Goal: Task Accomplishment & Management: Manage account settings

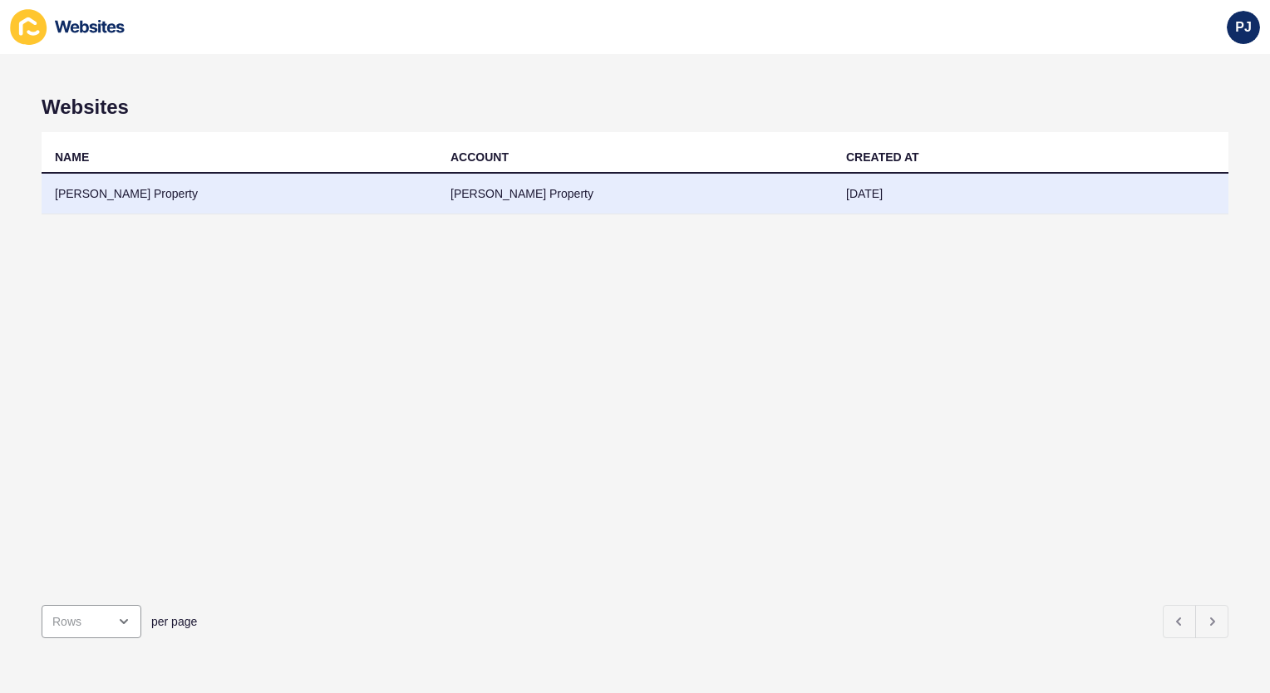
click at [135, 194] on td "[PERSON_NAME] Property" at bounding box center [240, 194] width 396 height 41
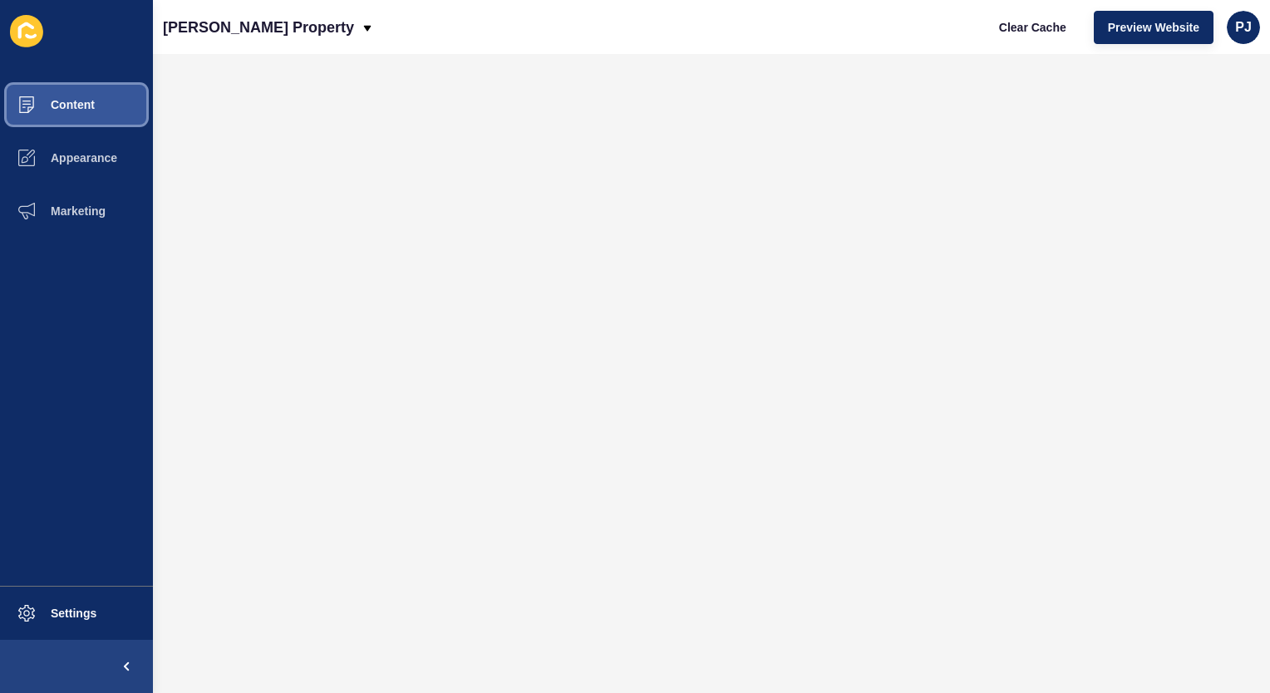
click at [89, 98] on span "Content" at bounding box center [46, 104] width 97 height 13
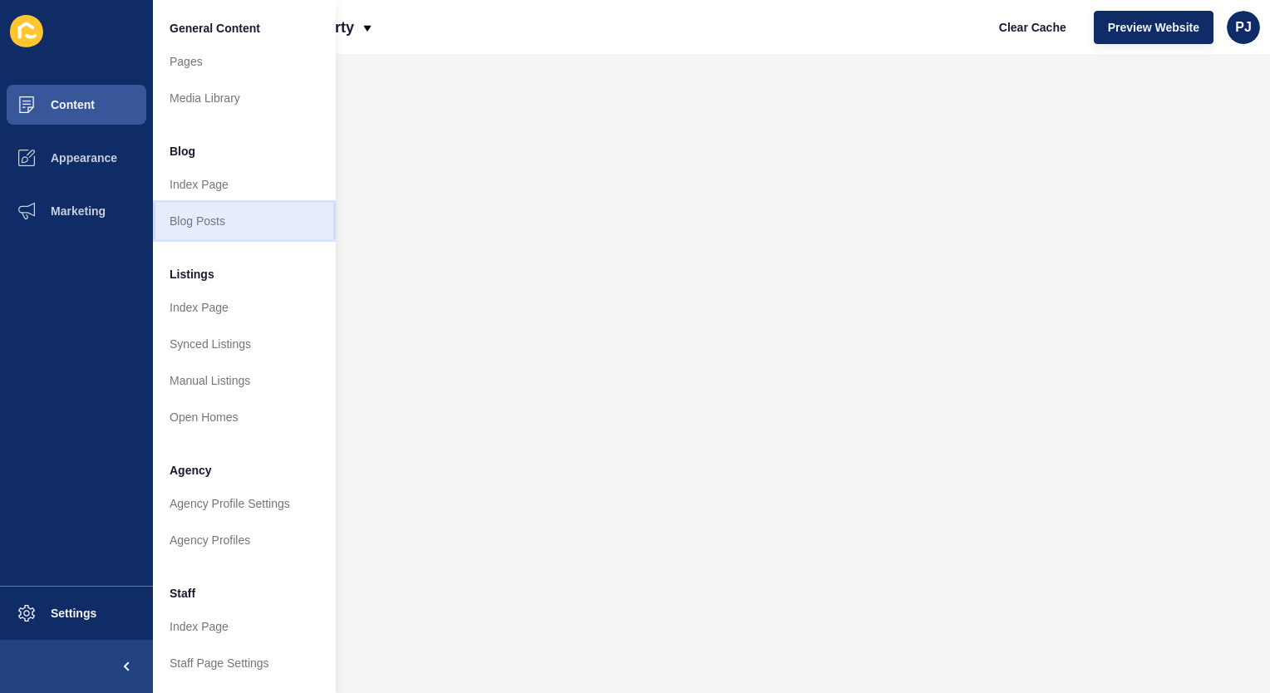
click at [204, 224] on link "Blog Posts" at bounding box center [244, 221] width 183 height 37
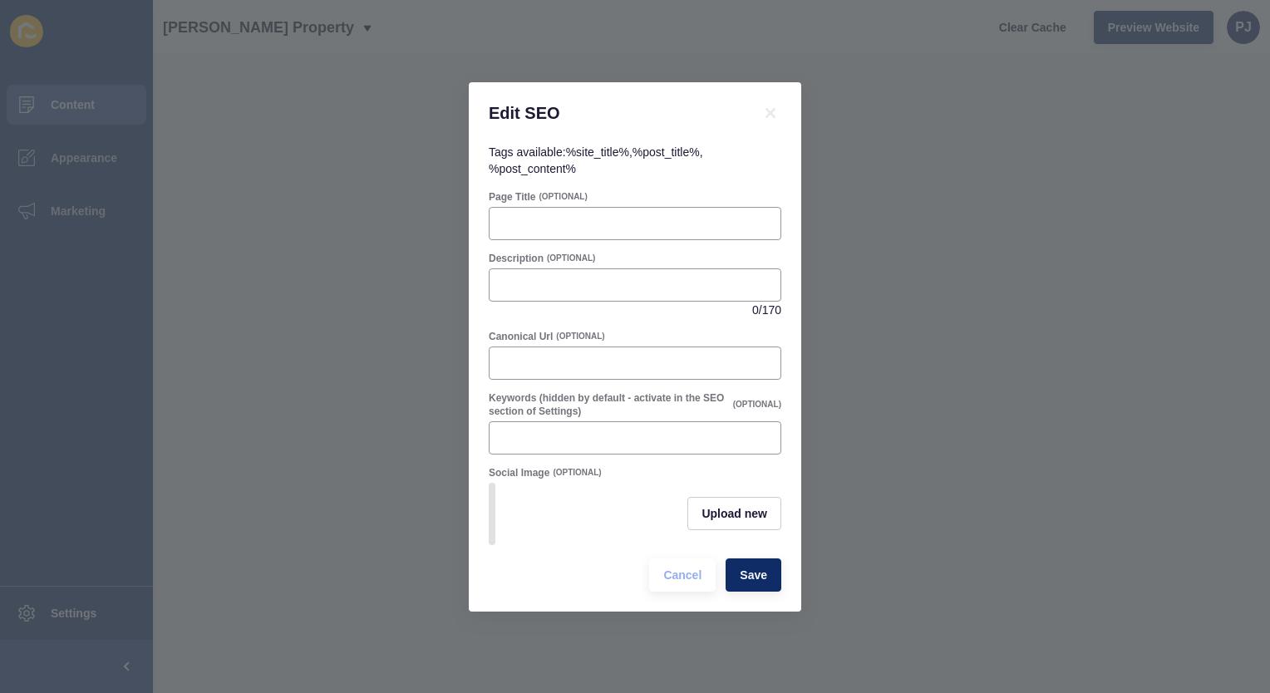
drag, startPoint x: 848, startPoint y: 71, endPoint x: 822, endPoint y: 88, distance: 31.1
click at [848, 70] on div "Edit SEO Tags available: %site_title% , %post_title% , %post_content% Page Titl…" at bounding box center [635, 346] width 1270 height 693
click at [690, 583] on span "Cancel" at bounding box center [682, 575] width 38 height 17
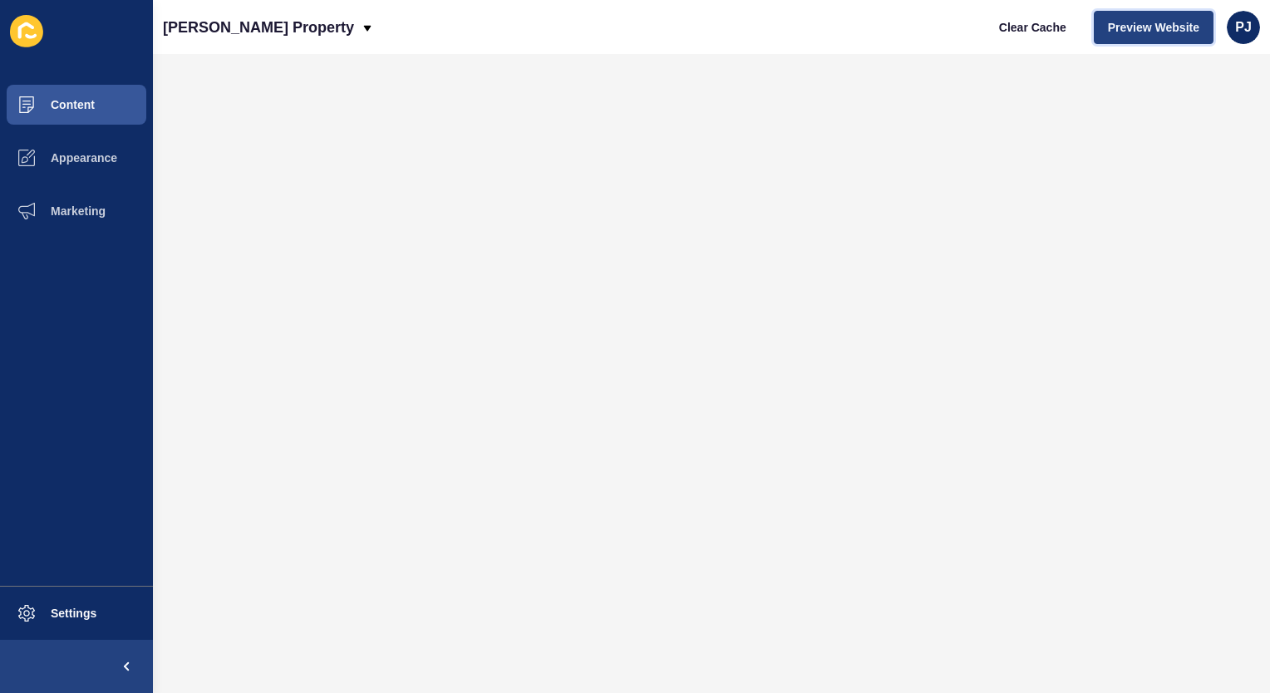
click at [1130, 25] on span "Preview Website" at bounding box center [1153, 27] width 91 height 17
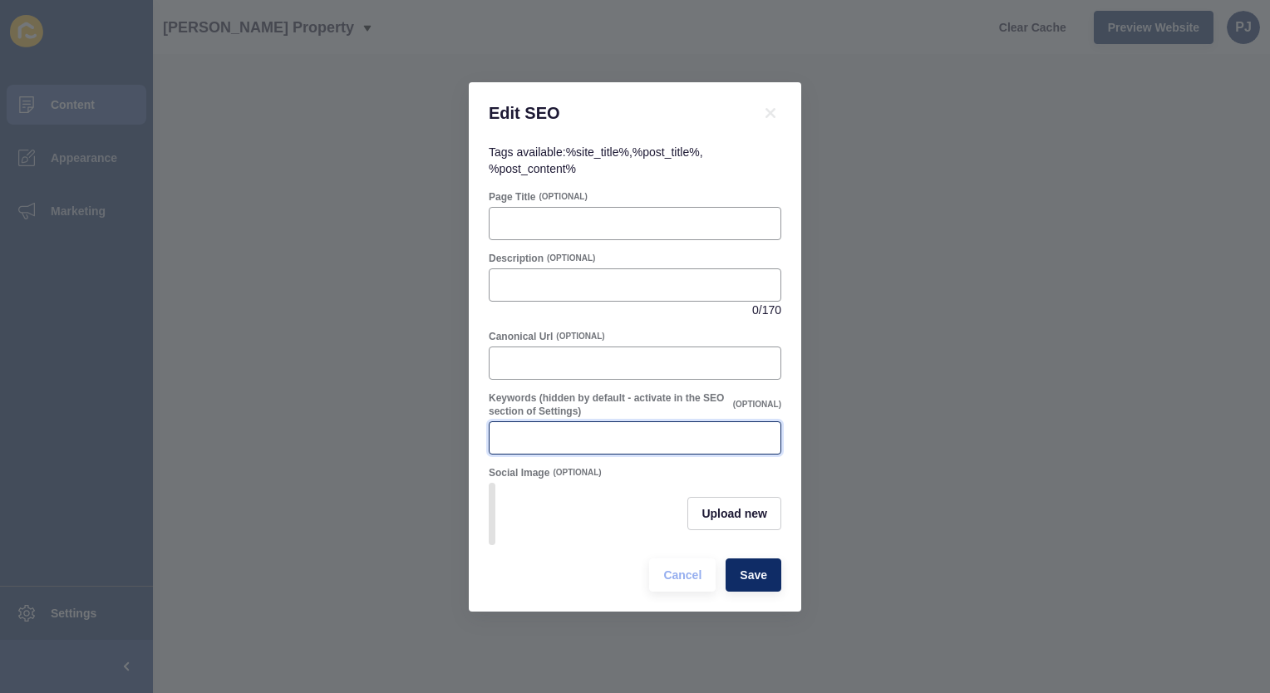
click at [503, 430] on input "Keywords (hidden by default - activate in the SEO section of Settings)" at bounding box center [634, 438] width 271 height 17
click at [691, 577] on span "Cancel" at bounding box center [682, 575] width 38 height 17
